Goal: Information Seeking & Learning: Check status

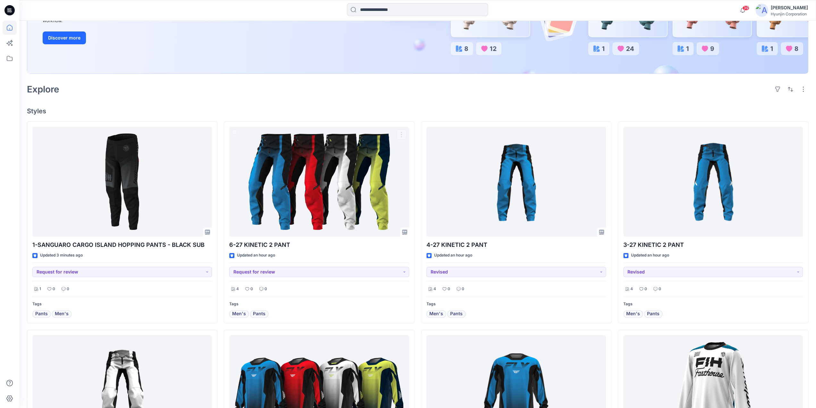
scroll to position [64, 0]
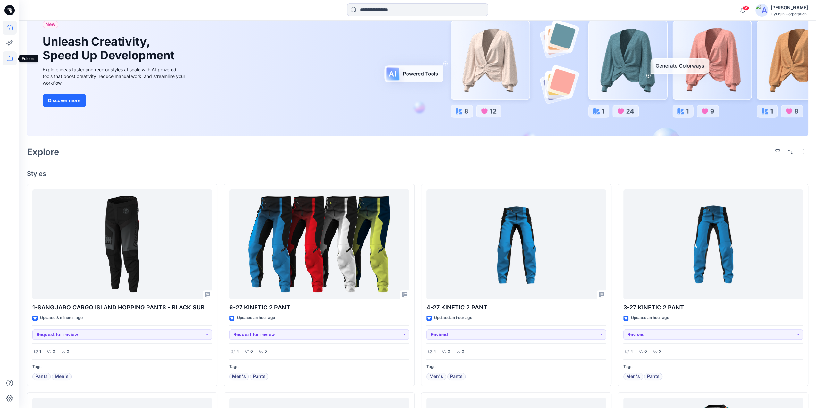
click at [12, 60] on icon at bounding box center [10, 58] width 14 height 14
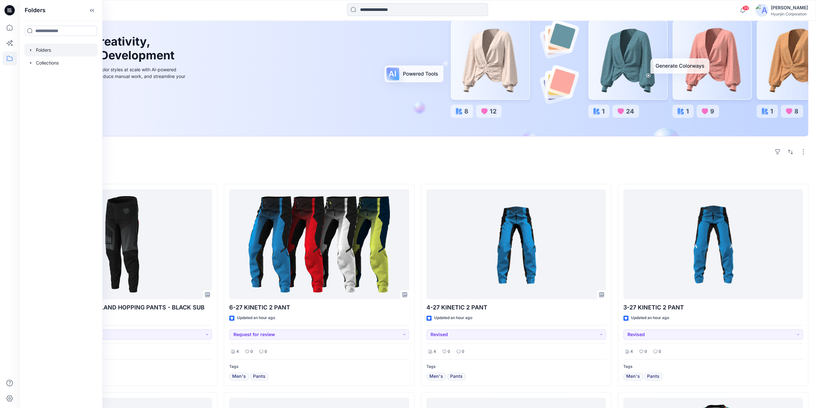
click at [32, 50] on icon "button" at bounding box center [30, 49] width 5 height 5
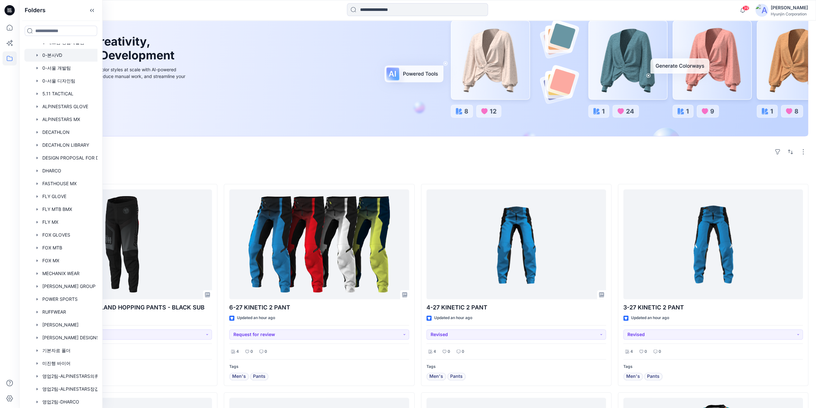
scroll to position [128, 0]
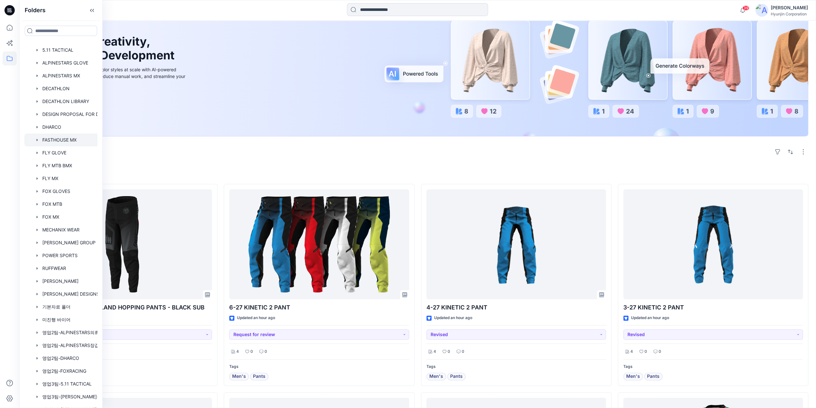
click at [76, 141] on div at bounding box center [69, 139] width 90 height 13
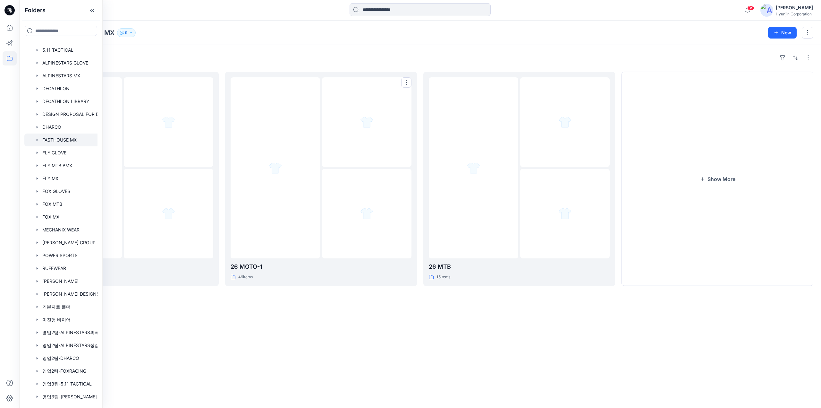
click at [329, 215] on div "Folders 26 MOTO 2 43 items 26 MOTO-1 49 items 26 MTB 15 items Show More" at bounding box center [420, 226] width 802 height 363
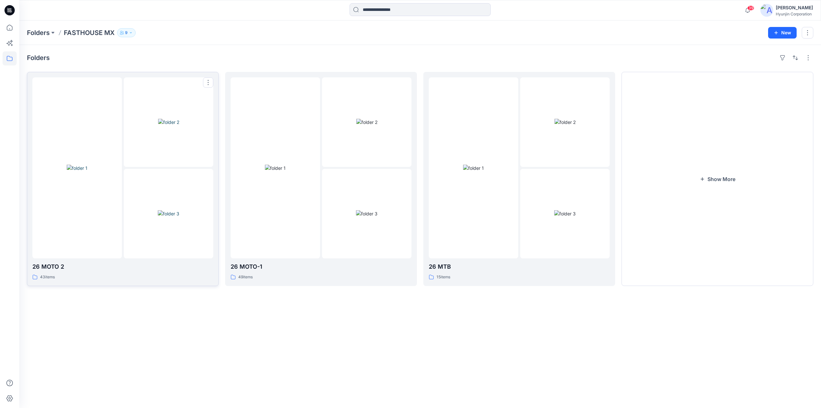
click at [199, 254] on div at bounding box center [168, 213] width 89 height 89
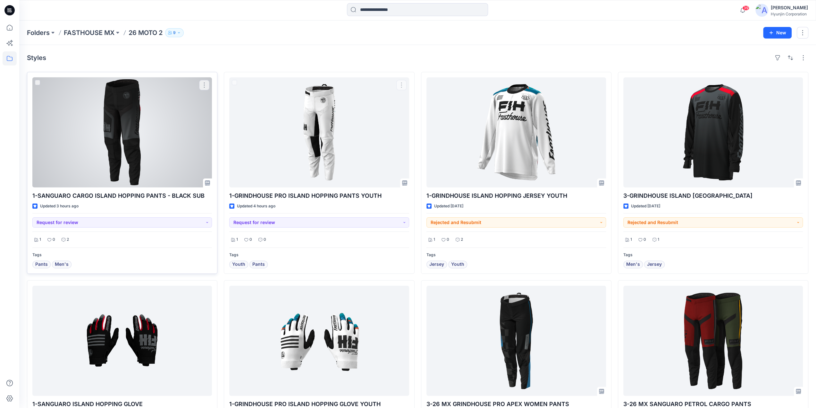
click at [160, 146] on div at bounding box center [122, 132] width 180 height 110
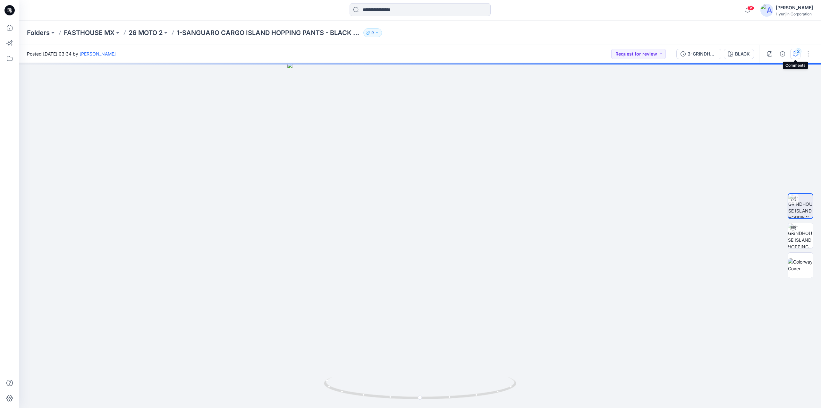
click at [797, 52] on div "2" at bounding box center [798, 51] width 6 height 6
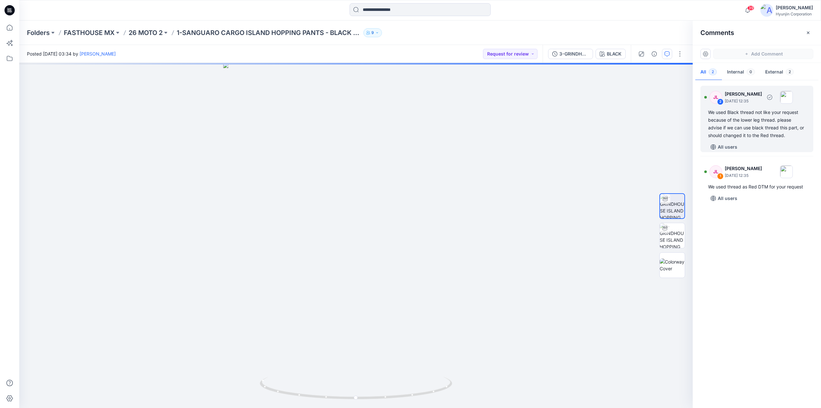
click at [758, 130] on div "We used Black thread not like your request because of the lower leg thread. ple…" at bounding box center [756, 123] width 97 height 31
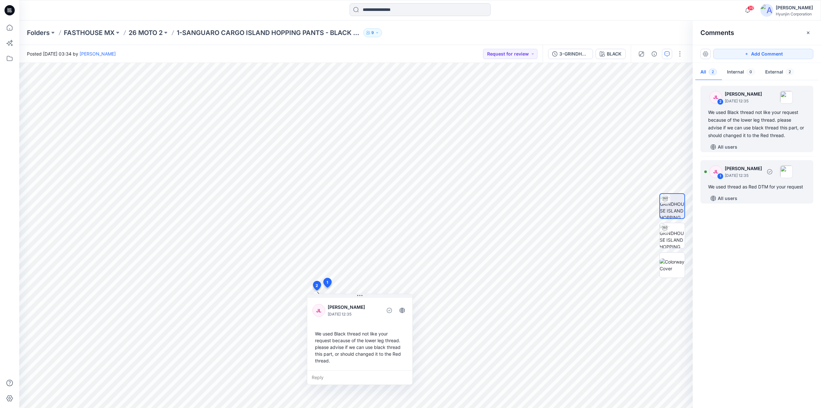
click at [747, 195] on div "All users" at bounding box center [760, 198] width 105 height 10
click at [754, 140] on div "JL 2 [PERSON_NAME] [DATE] 12:35 We used Black thread not like your request beca…" at bounding box center [756, 119] width 113 height 66
click at [744, 186] on div "We used thread as Red DTM for your request" at bounding box center [756, 187] width 97 height 8
click at [747, 140] on div "JL 2 [PERSON_NAME] [DATE] 12:35 We used Black thread not like your request beca…" at bounding box center [756, 119] width 113 height 66
click at [747, 185] on div "We used thread as Red DTM for your request" at bounding box center [756, 187] width 97 height 8
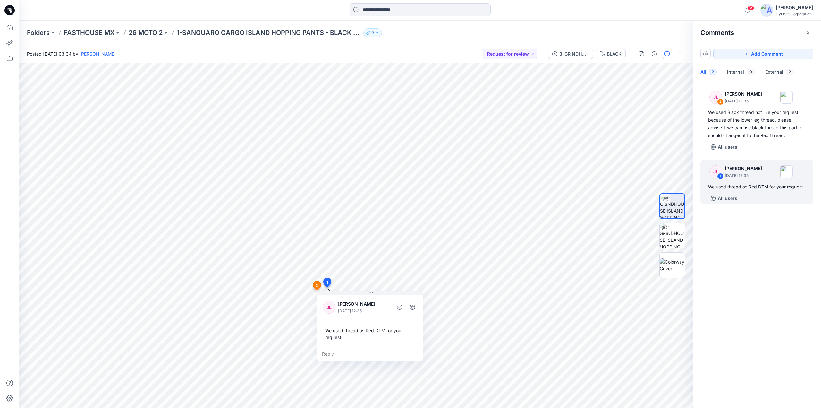
click at [760, 152] on div "JL 2 [PERSON_NAME] [DATE] 12:35 We used Black thread not like your request beca…" at bounding box center [757, 242] width 128 height 321
click at [759, 193] on div "All users" at bounding box center [760, 198] width 105 height 10
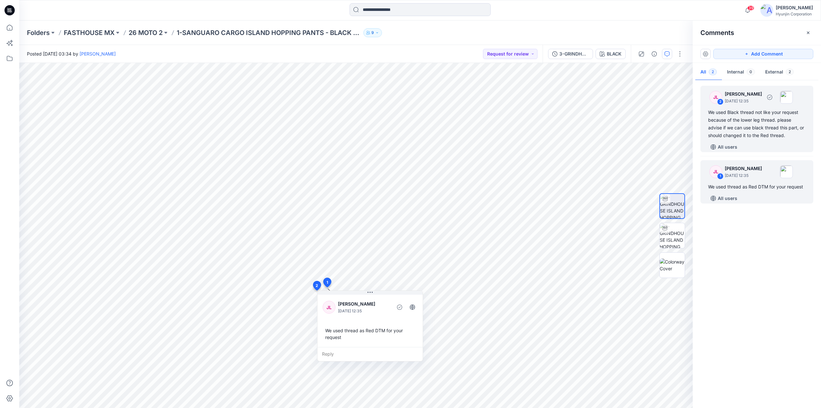
click at [759, 145] on div "All users" at bounding box center [760, 147] width 105 height 10
click at [750, 182] on div "JL 1 [PERSON_NAME] [DATE] 12:35 We used thread as Red DTM for your request All …" at bounding box center [756, 181] width 113 height 43
click at [759, 148] on div "All users" at bounding box center [760, 147] width 105 height 10
click at [761, 183] on div "We used thread as Red DTM for your request" at bounding box center [756, 187] width 97 height 8
click at [763, 145] on div "All users" at bounding box center [760, 147] width 105 height 10
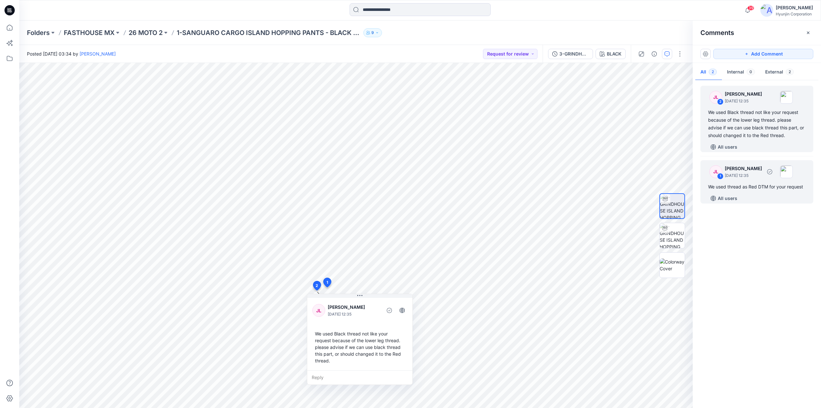
click at [758, 182] on div "JL 1 [PERSON_NAME] [DATE] 12:35 We used thread as Red DTM for your request All …" at bounding box center [756, 181] width 113 height 43
click at [765, 139] on div "We used Black thread not like your request because of the lower leg thread. ple…" at bounding box center [756, 123] width 97 height 31
click at [751, 183] on div "We used thread as Red DTM for your request" at bounding box center [756, 187] width 97 height 8
click at [758, 148] on div "All users" at bounding box center [760, 147] width 105 height 10
click at [759, 182] on div "JL 1 [PERSON_NAME] [DATE] 12:35 We used thread as Red DTM for your request All …" at bounding box center [756, 181] width 113 height 43
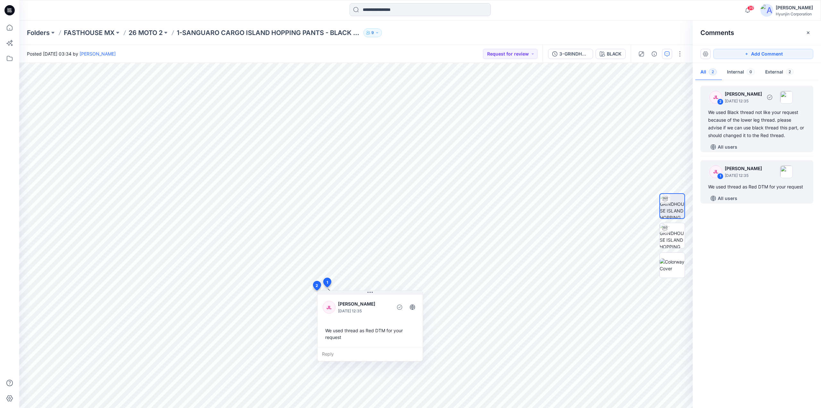
click at [757, 136] on div "We used Black thread not like your request because of the lower leg thread. ple…" at bounding box center [756, 123] width 97 height 31
click at [749, 188] on div "We used thread as Red DTM for your request" at bounding box center [756, 187] width 97 height 8
click at [753, 143] on div "All users" at bounding box center [760, 147] width 105 height 10
click at [754, 180] on div "JL 1 [PERSON_NAME] [DATE] 12:35" at bounding box center [748, 172] width 89 height 18
click at [762, 143] on div "All users" at bounding box center [760, 147] width 105 height 10
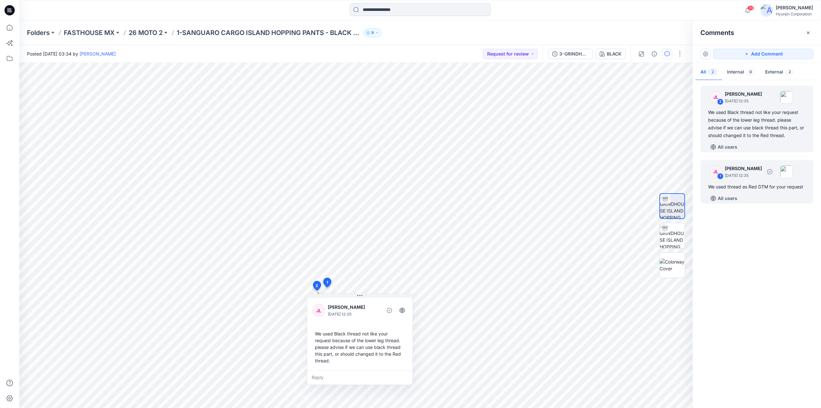
click at [761, 185] on div "We used thread as Red DTM for your request" at bounding box center [756, 187] width 97 height 8
click at [761, 144] on div "All users" at bounding box center [760, 147] width 105 height 10
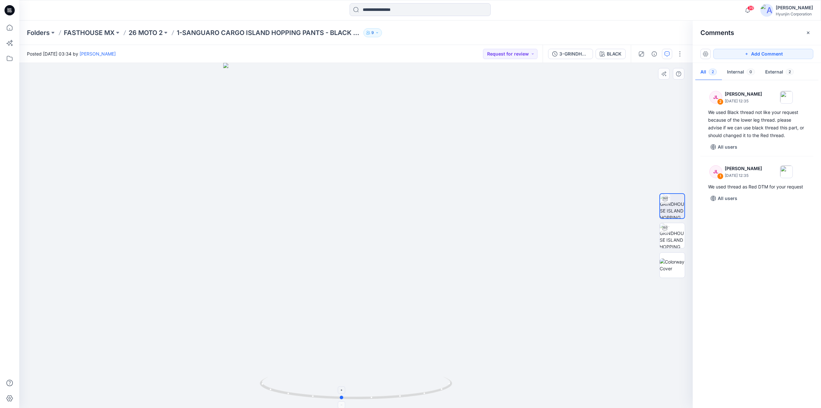
drag, startPoint x: 418, startPoint y: 377, endPoint x: 361, endPoint y: 379, distance: 56.5
click at [361, 379] on div at bounding box center [355, 235] width 673 height 345
drag, startPoint x: 345, startPoint y: 380, endPoint x: 291, endPoint y: 377, distance: 54.2
click at [291, 377] on icon at bounding box center [357, 388] width 194 height 24
drag, startPoint x: 330, startPoint y: 394, endPoint x: 214, endPoint y: 399, distance: 116.8
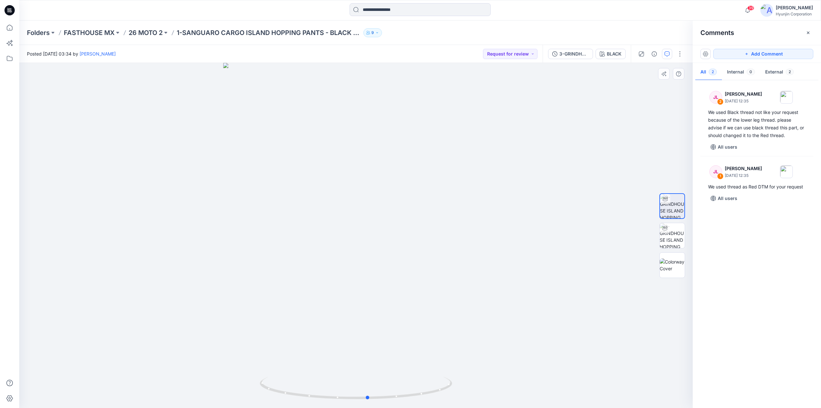
click at [214, 399] on div at bounding box center [355, 235] width 673 height 345
drag, startPoint x: 342, startPoint y: 392, endPoint x: 439, endPoint y: 400, distance: 97.1
click at [439, 400] on icon at bounding box center [357, 388] width 194 height 24
drag, startPoint x: 347, startPoint y: 398, endPoint x: 798, endPoint y: 263, distance: 470.4
click at [361, 388] on icon at bounding box center [357, 388] width 194 height 24
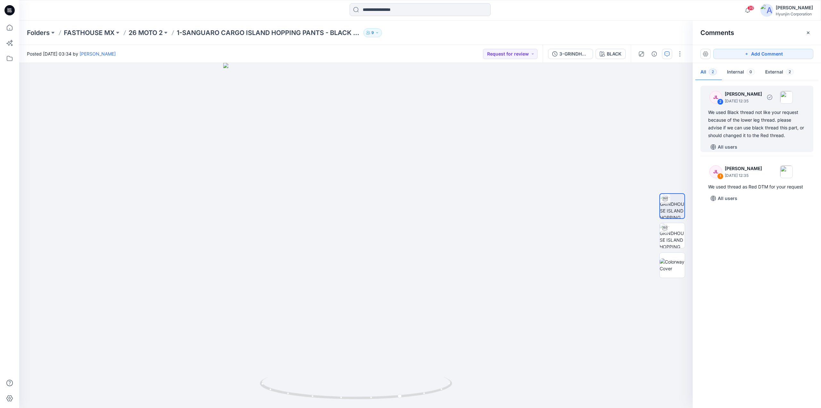
click at [746, 128] on div "We used Black thread not like your request because of the lower leg thread. ple…" at bounding box center [756, 123] width 97 height 31
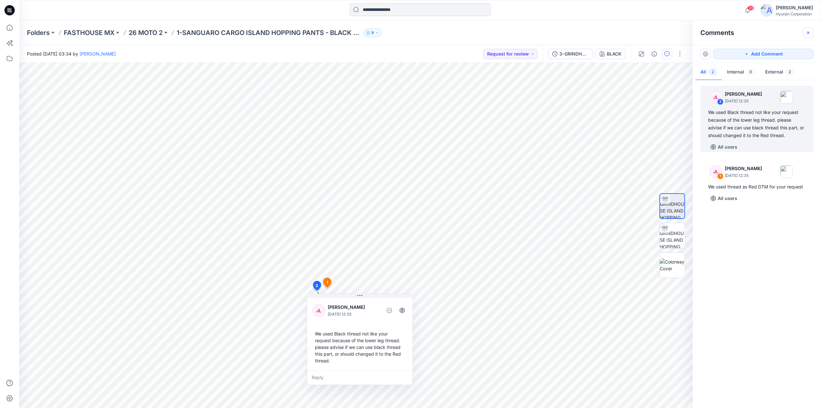
click at [807, 32] on icon "button" at bounding box center [808, 32] width 3 height 3
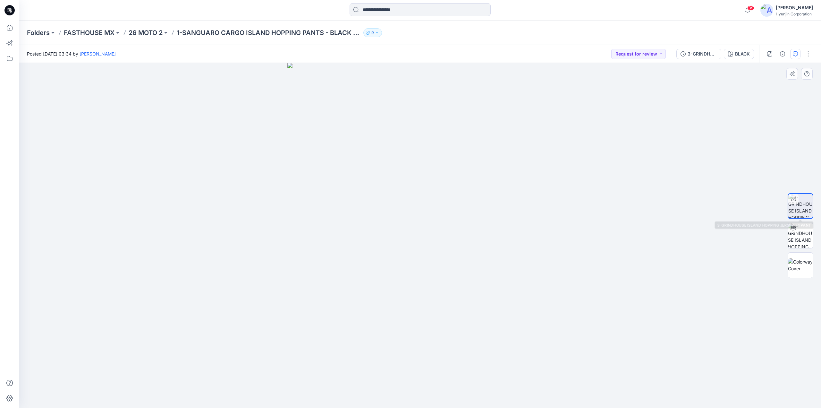
click at [801, 207] on img at bounding box center [800, 206] width 24 height 24
click at [802, 237] on img at bounding box center [800, 235] width 25 height 25
click at [809, 206] on img at bounding box center [800, 205] width 25 height 25
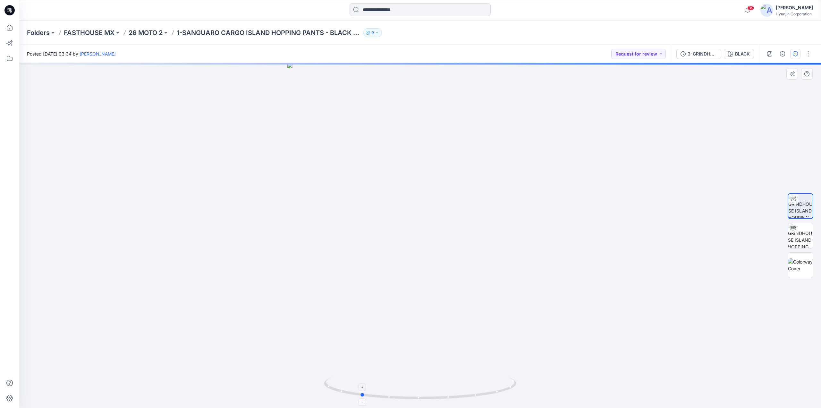
drag, startPoint x: 434, startPoint y: 382, endPoint x: 336, endPoint y: 384, distance: 97.5
click at [336, 384] on div at bounding box center [420, 235] width 802 height 345
drag, startPoint x: 342, startPoint y: 386, endPoint x: 382, endPoint y: 392, distance: 39.6
click at [382, 392] on icon at bounding box center [421, 388] width 194 height 24
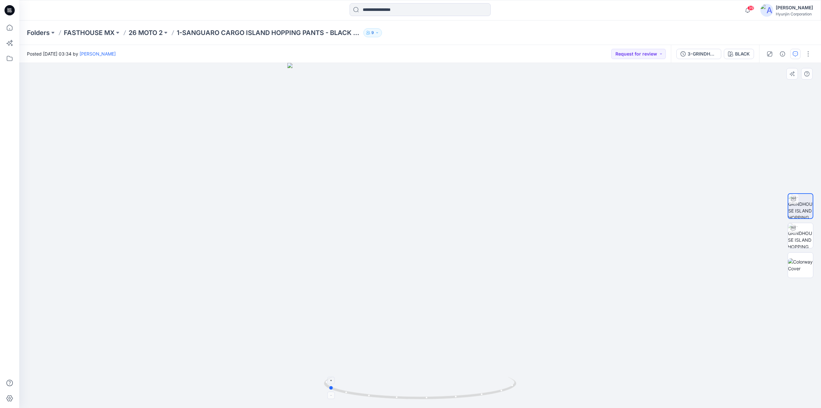
drag, startPoint x: 454, startPoint y: 397, endPoint x: 438, endPoint y: 394, distance: 16.0
click at [438, 394] on icon at bounding box center [421, 388] width 194 height 24
click at [440, 331] on div at bounding box center [420, 235] width 802 height 345
drag, startPoint x: 479, startPoint y: 342, endPoint x: 489, endPoint y: 345, distance: 10.9
click at [491, 344] on div at bounding box center [420, 235] width 802 height 345
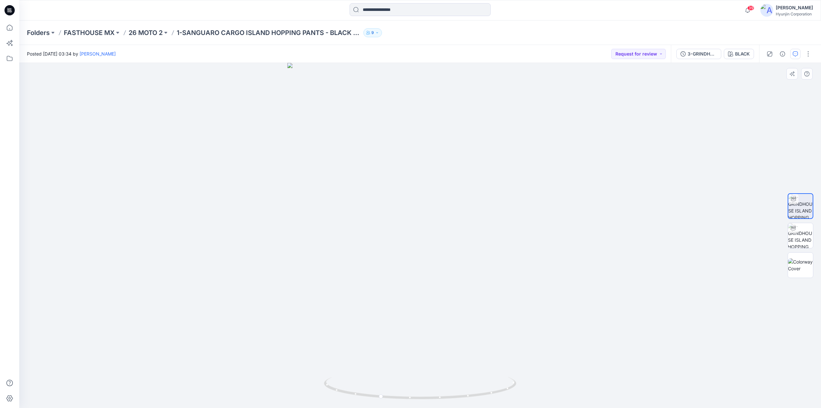
drag, startPoint x: 460, startPoint y: 358, endPoint x: 485, endPoint y: 358, distance: 25.0
click at [485, 358] on div at bounding box center [420, 235] width 802 height 345
click at [447, 367] on div at bounding box center [420, 235] width 802 height 345
